Goal: Transaction & Acquisition: Purchase product/service

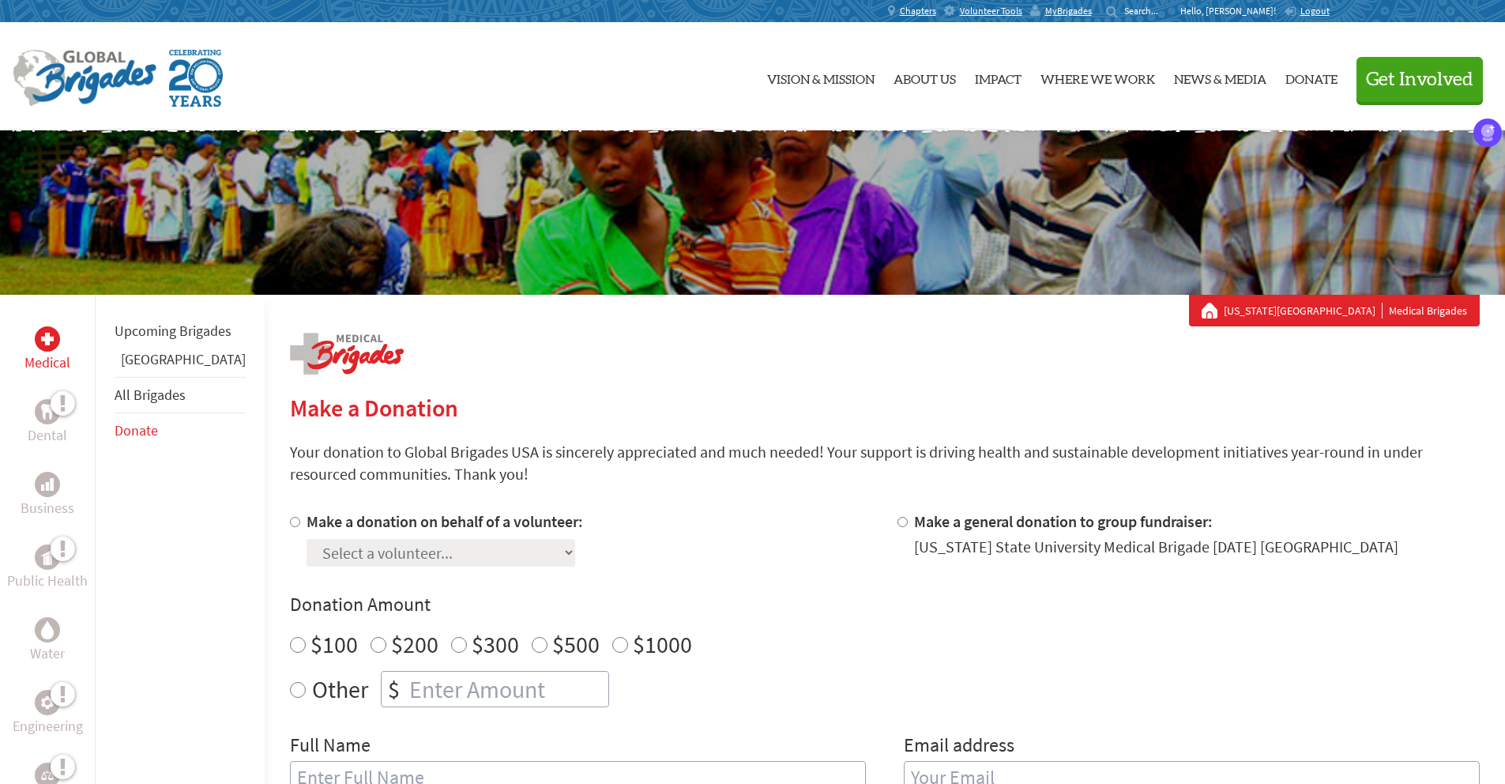
click at [512, 520] on label "Make a donation on behalf of a volunteer:" at bounding box center [445, 521] width 277 height 20
click at [300, 520] on input "Make a donation on behalf of a volunteer:" at bounding box center [295, 522] width 10 height 10
radio input "true"
click at [403, 555] on select "Select a volunteer... Adja Anne Aran Zakeri Deepa Manikandan Djenabou Kake Fato…" at bounding box center [441, 553] width 269 height 28
click at [58, 346] on div at bounding box center [47, 338] width 25 height 25
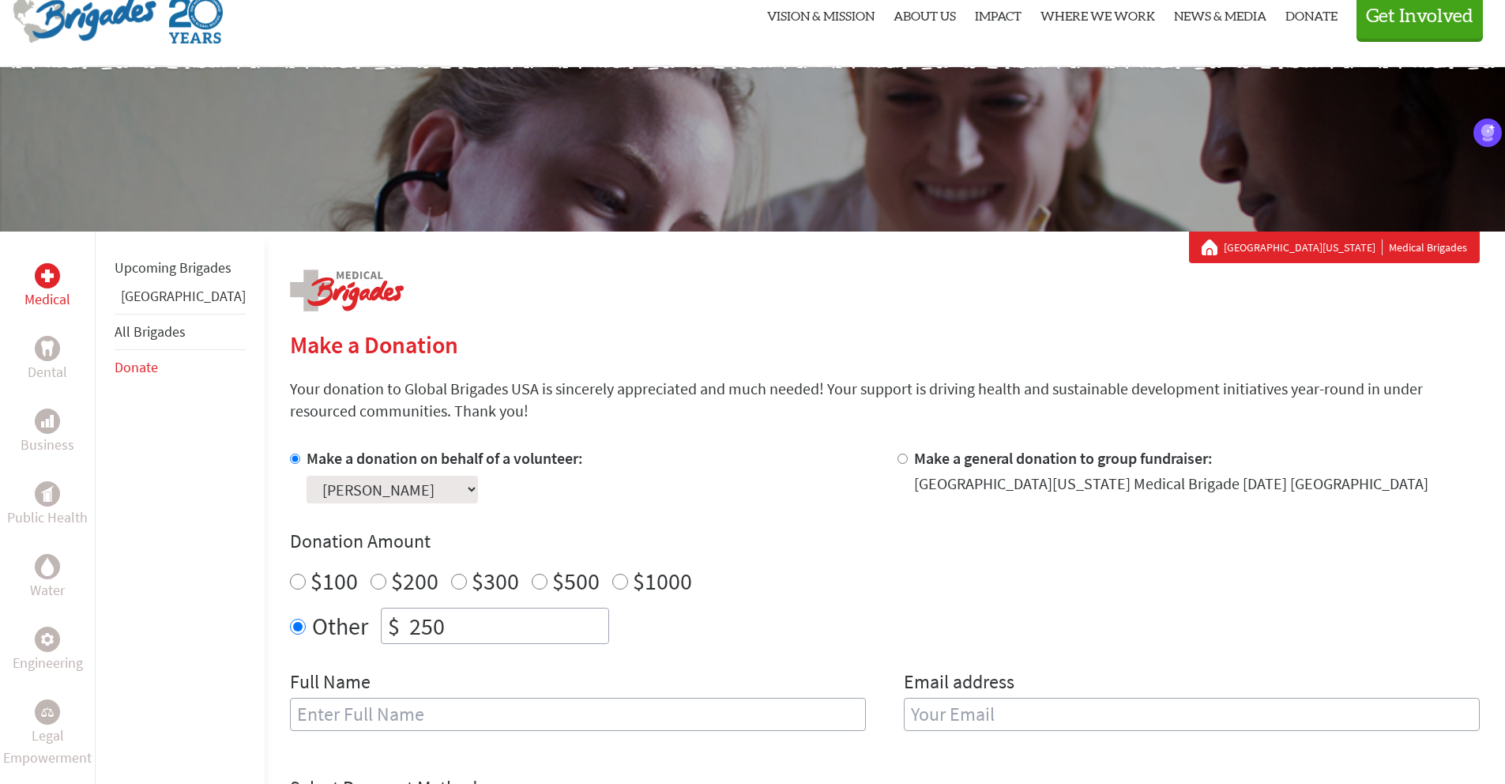
scroll to position [60, 0]
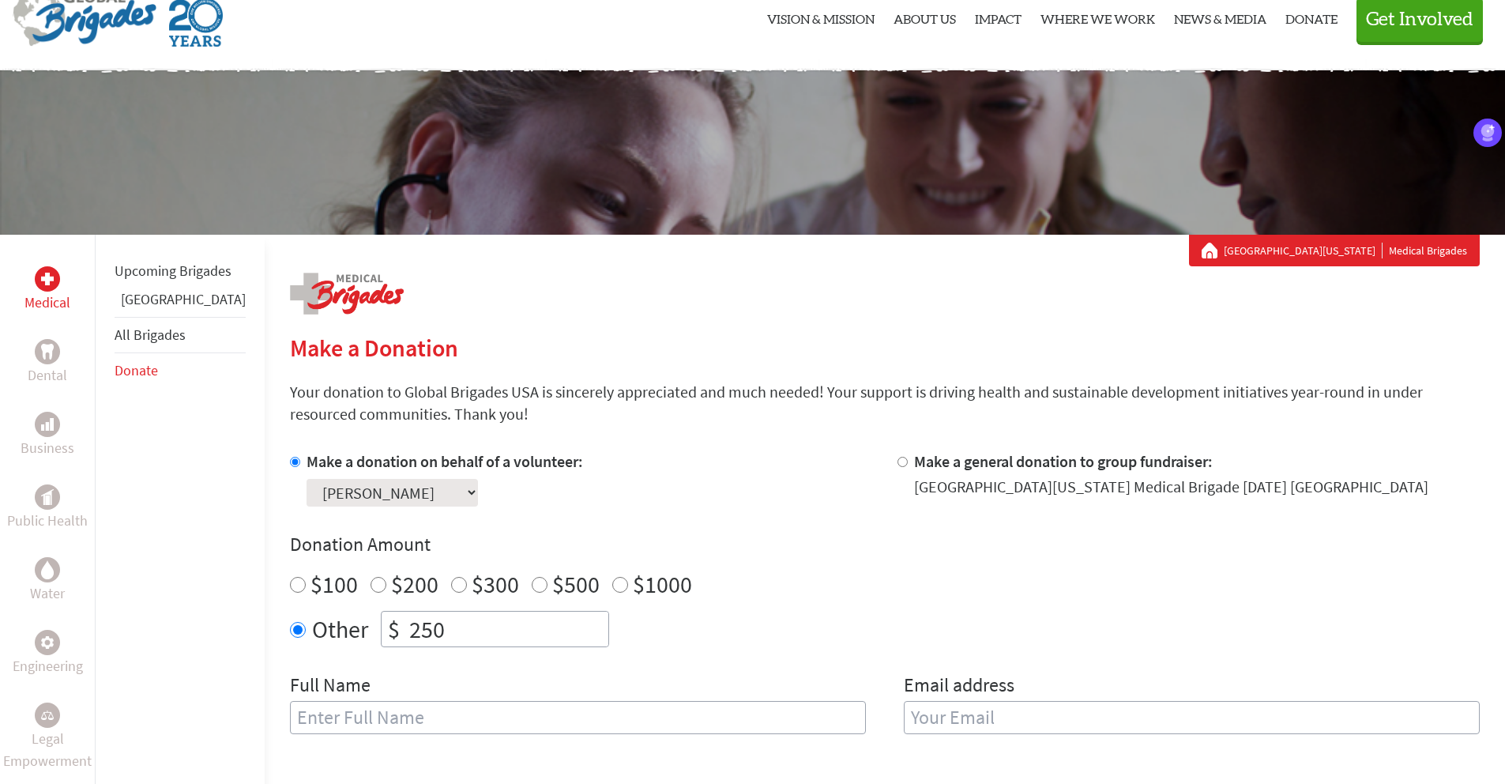
click at [290, 579] on div "$100" at bounding box center [324, 584] width 68 height 28
click at [290, 581] on input "$100" at bounding box center [298, 585] width 16 height 16
radio input "true"
click at [290, 628] on input "Other" at bounding box center [298, 630] width 16 height 16
radio input "true"
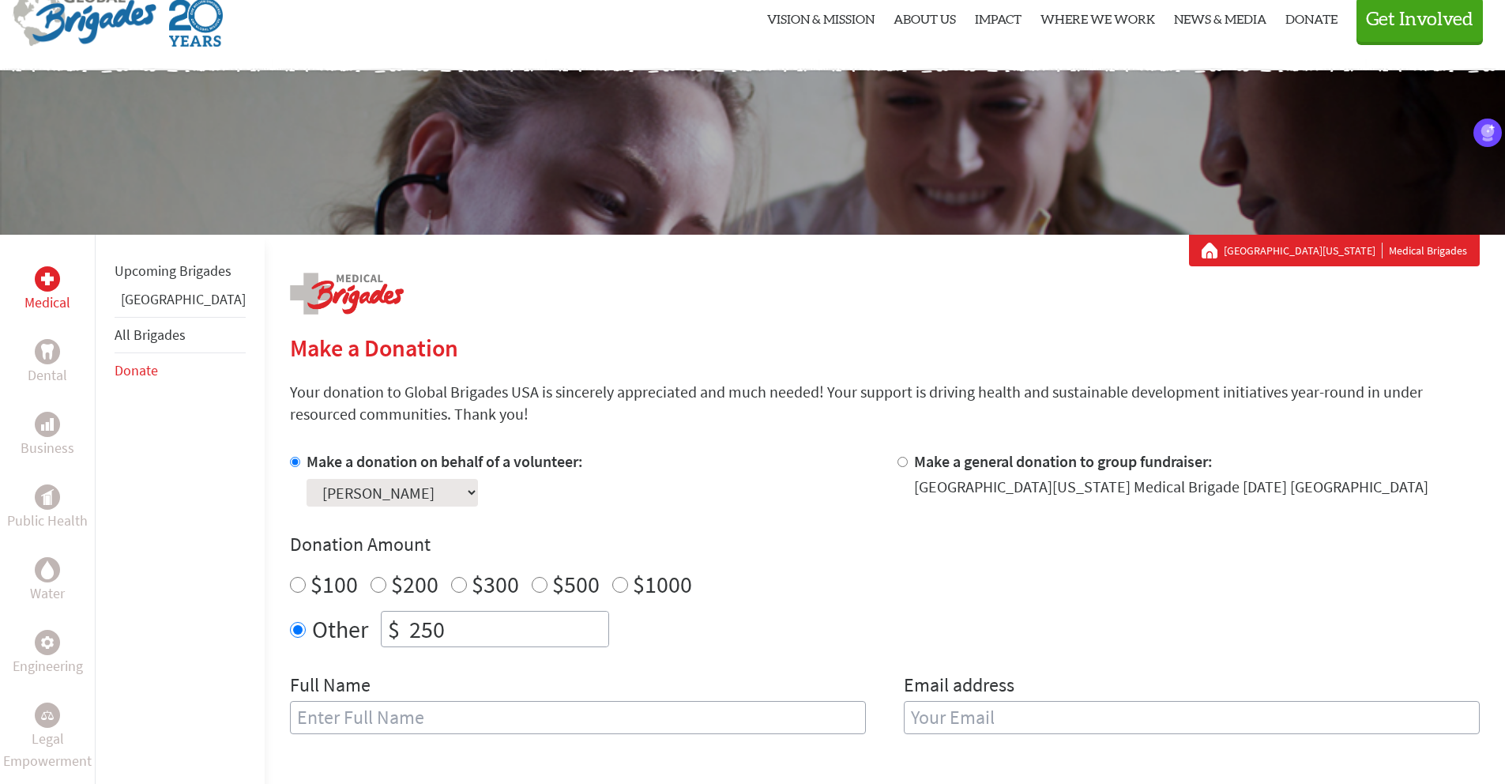
scroll to position [352, 0]
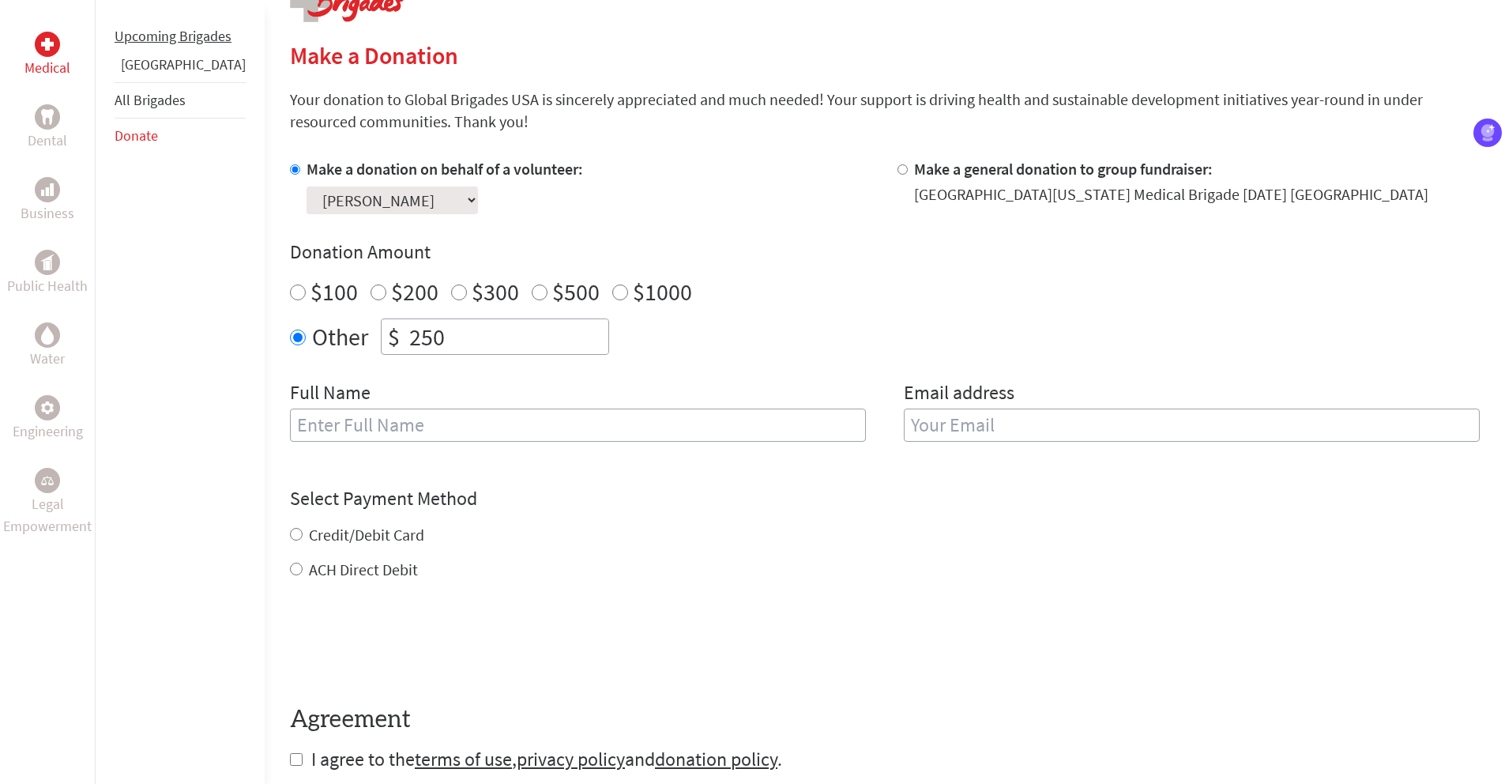
click at [146, 45] on link "Upcoming Brigades" at bounding box center [173, 36] width 117 height 18
